Goal: Task Accomplishment & Management: Use online tool/utility

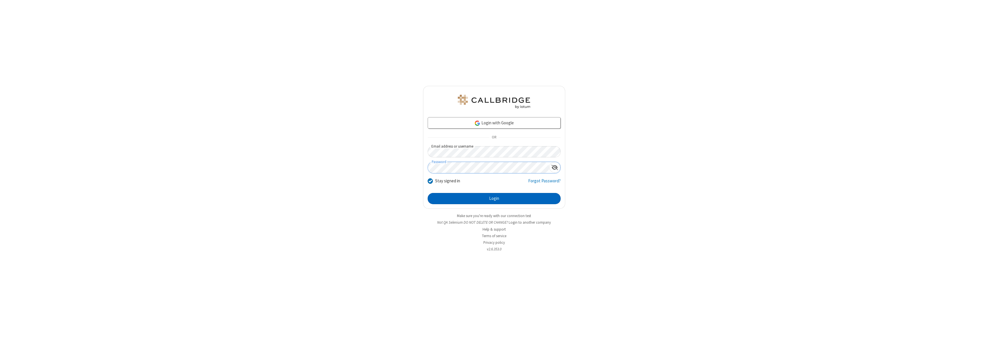
click at [494, 198] on button "Login" at bounding box center [493, 198] width 133 height 11
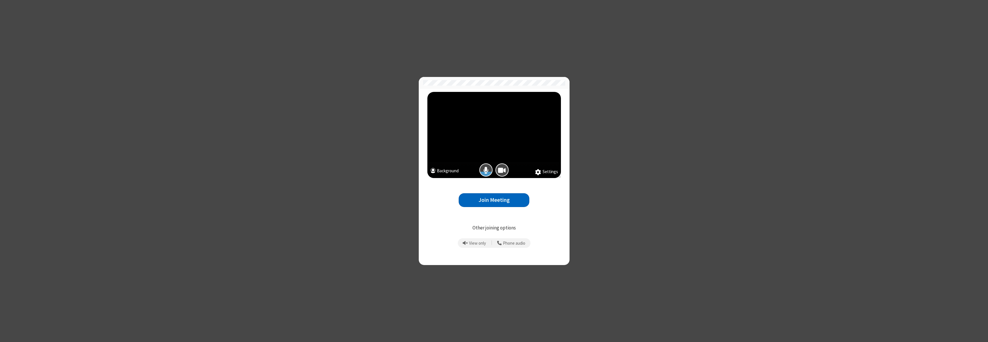
click at [494, 200] on button "Join Meeting" at bounding box center [493, 200] width 71 height 14
